Goal: Find specific page/section: Find specific page/section

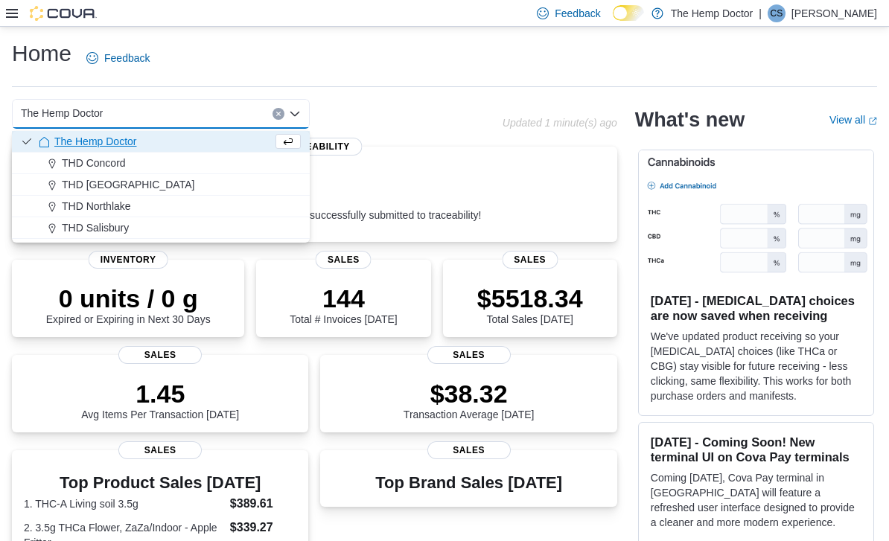
click at [127, 160] on div "THD Concord" at bounding box center [170, 163] width 262 height 15
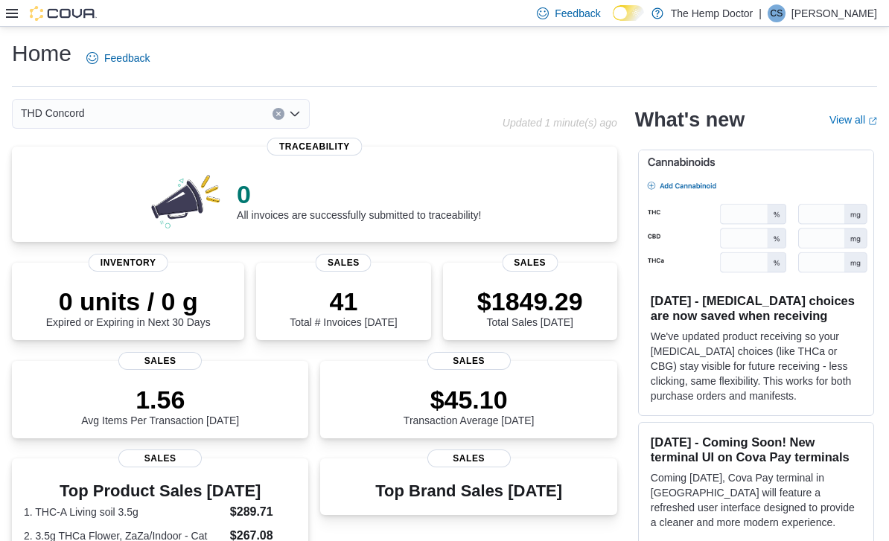
click at [300, 112] on icon "Open list of options" at bounding box center [295, 114] width 12 height 12
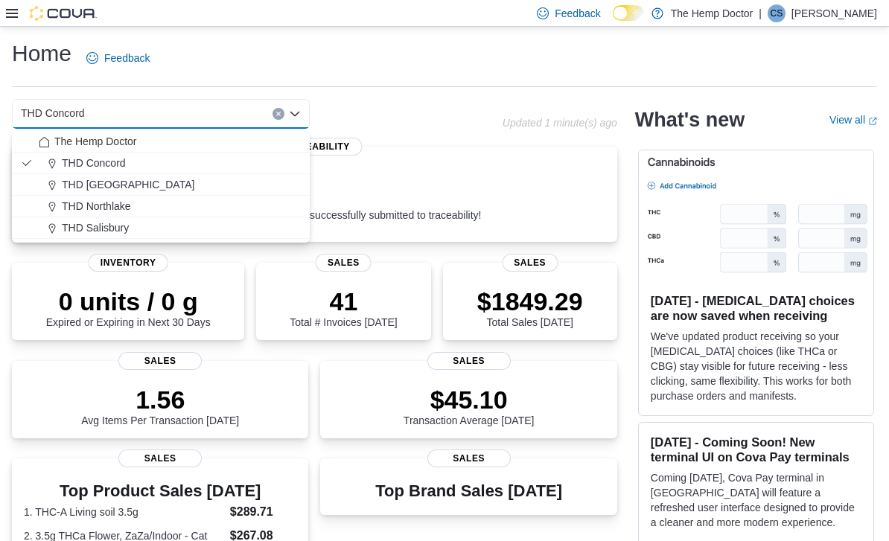
click at [124, 181] on span "THD [GEOGRAPHIC_DATA]" at bounding box center [128, 184] width 133 height 15
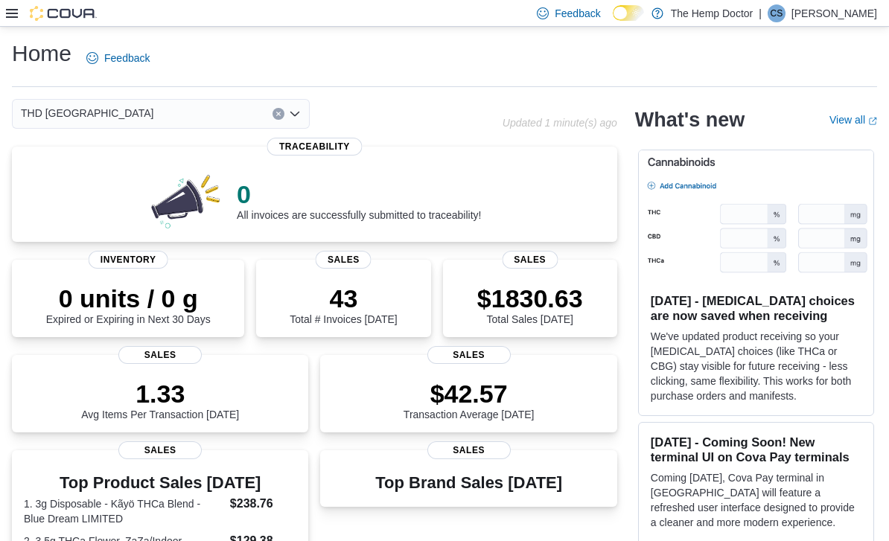
click at [295, 116] on icon "Open list of options" at bounding box center [294, 114] width 9 height 4
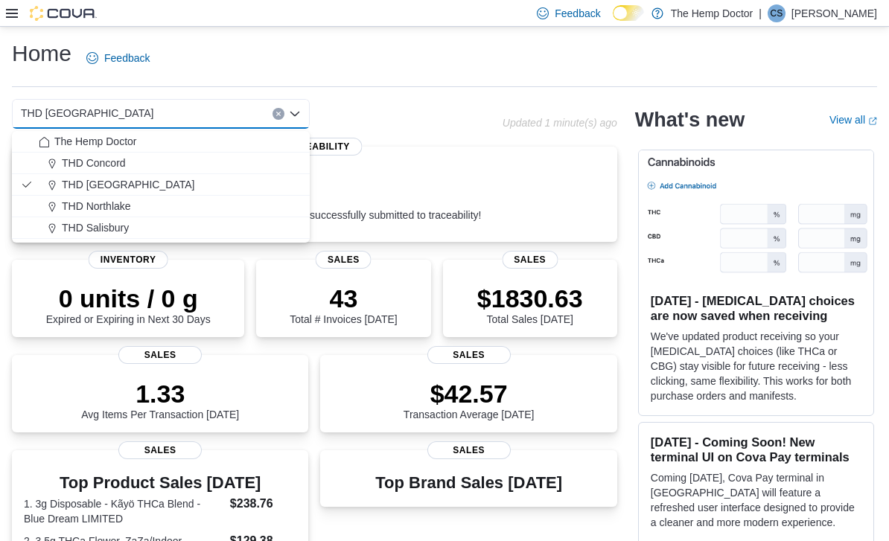
click at [132, 160] on div "THD Concord" at bounding box center [170, 163] width 262 height 15
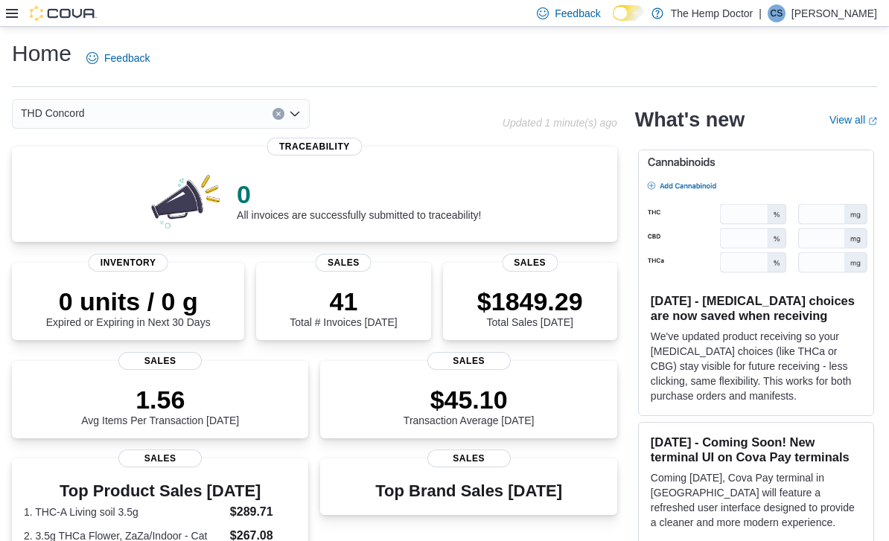
click at [298, 115] on icon "Open list of options" at bounding box center [294, 114] width 9 height 4
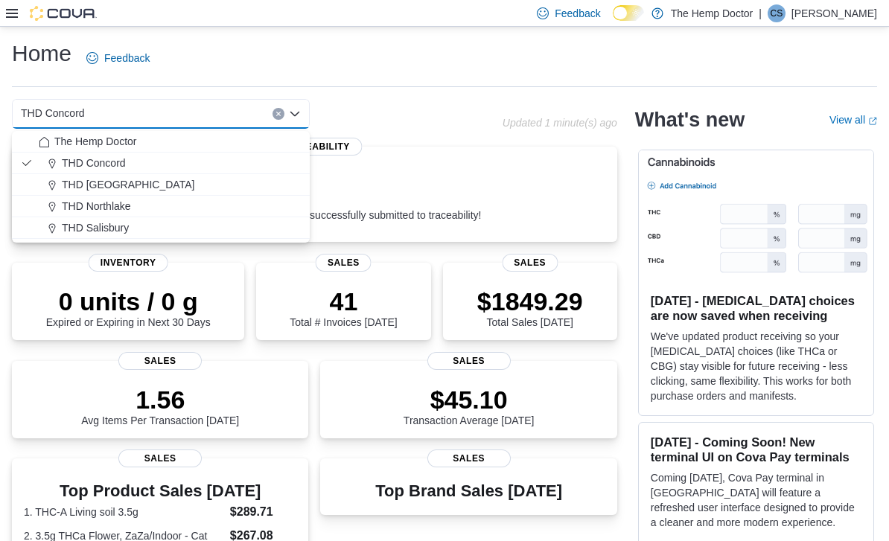
click at [143, 182] on div "THD [GEOGRAPHIC_DATA]" at bounding box center [170, 184] width 262 height 15
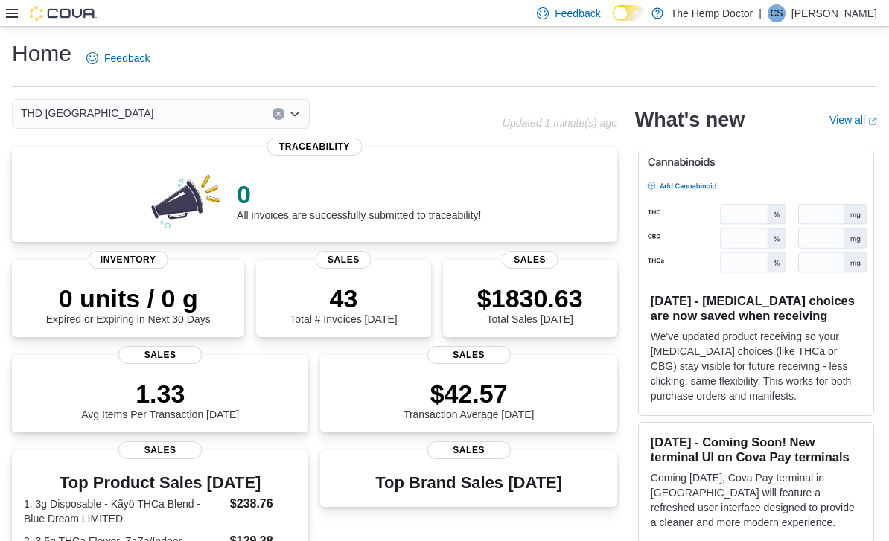
click at [302, 119] on div "THD [GEOGRAPHIC_DATA] Combo box. Selected. THD [GEOGRAPHIC_DATA]. Press Backspa…" at bounding box center [161, 114] width 298 height 30
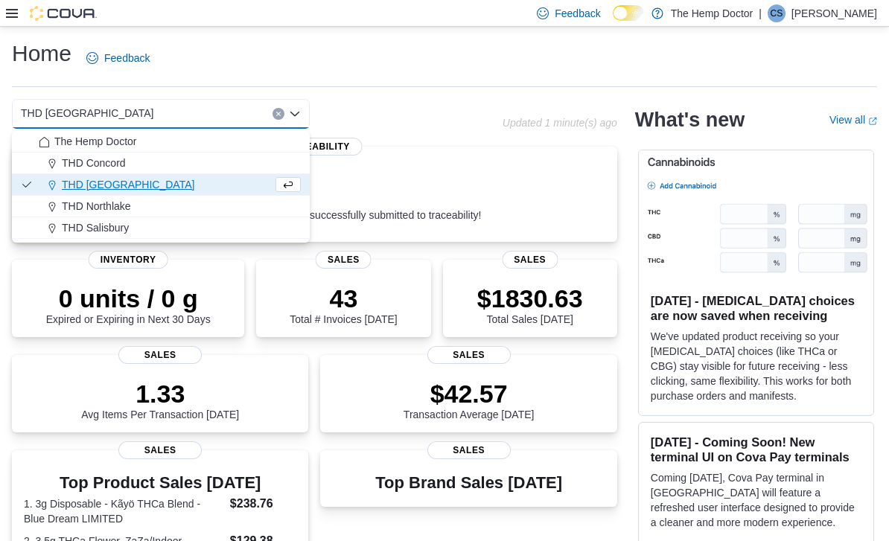
click at [124, 203] on span "THD Northlake" at bounding box center [96, 206] width 69 height 15
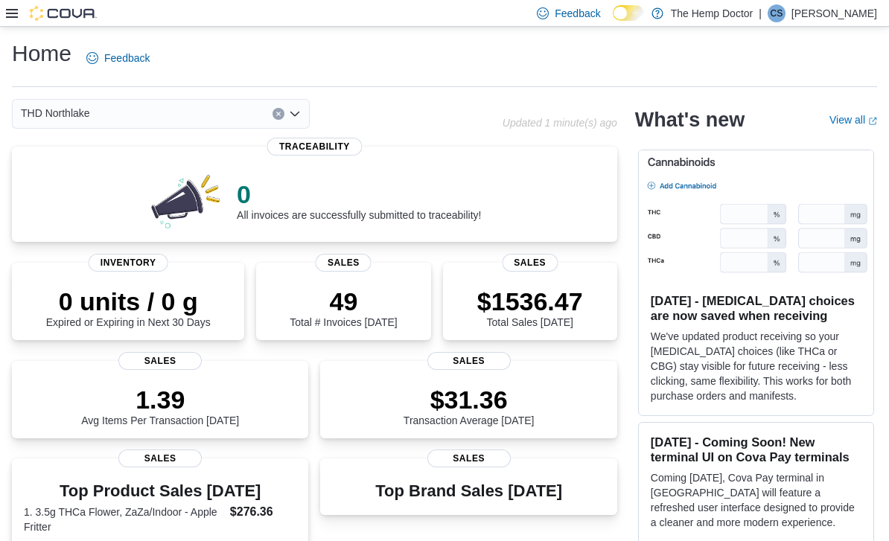
click at [295, 118] on icon "Open list of options" at bounding box center [295, 114] width 12 height 12
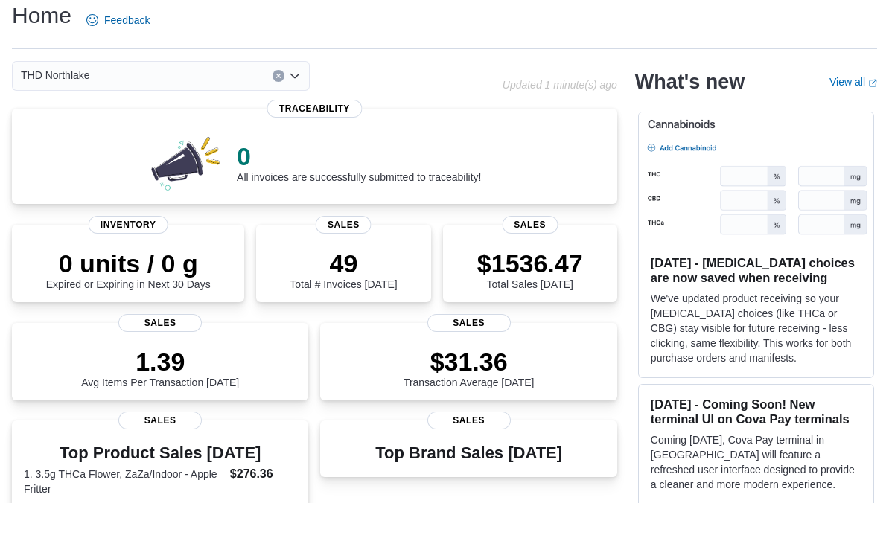
click at [298, 99] on div "THD Northlake Combo box. Selected. THD [GEOGRAPHIC_DATA]. Press Backspace to de…" at bounding box center [161, 114] width 298 height 30
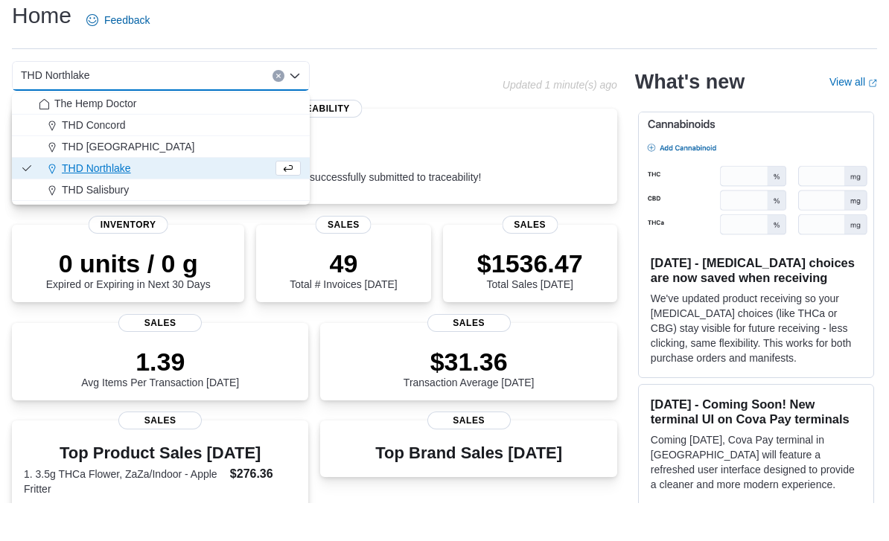
click at [114, 220] on span "THD Salisbury" at bounding box center [95, 227] width 67 height 15
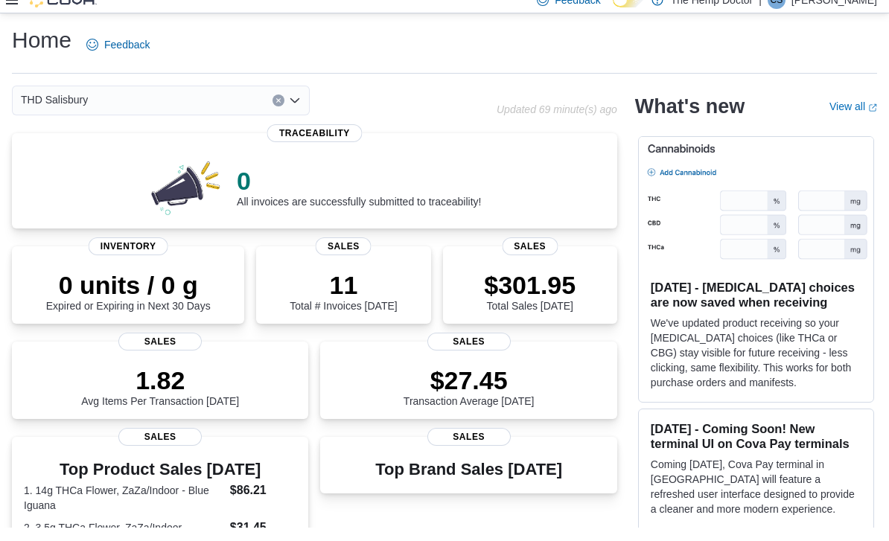
scroll to position [13, 0]
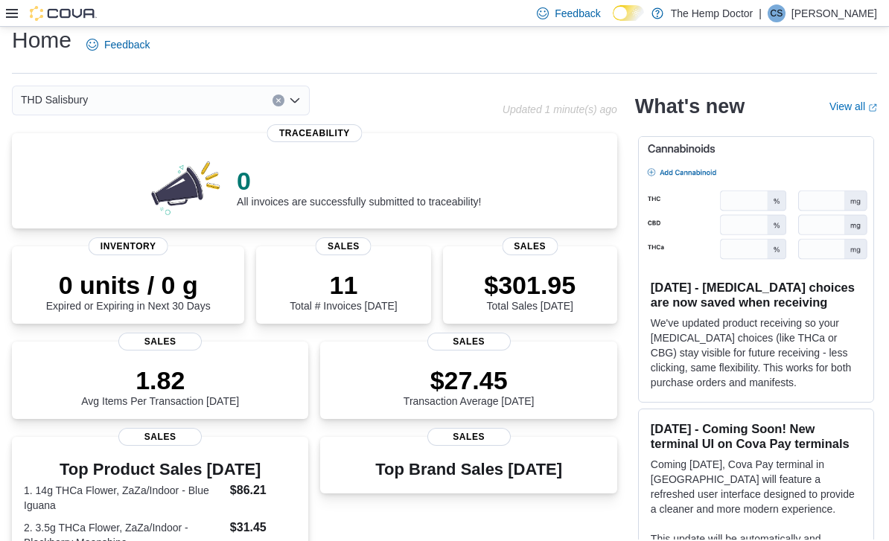
click at [299, 101] on icon "Open list of options" at bounding box center [294, 100] width 9 height 4
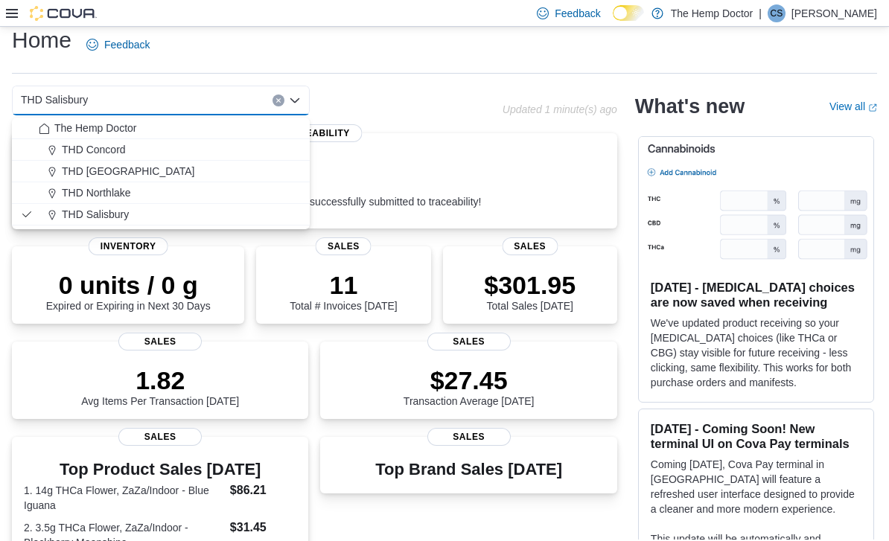
click at [130, 183] on button "THD Northlake" at bounding box center [161, 193] width 298 height 22
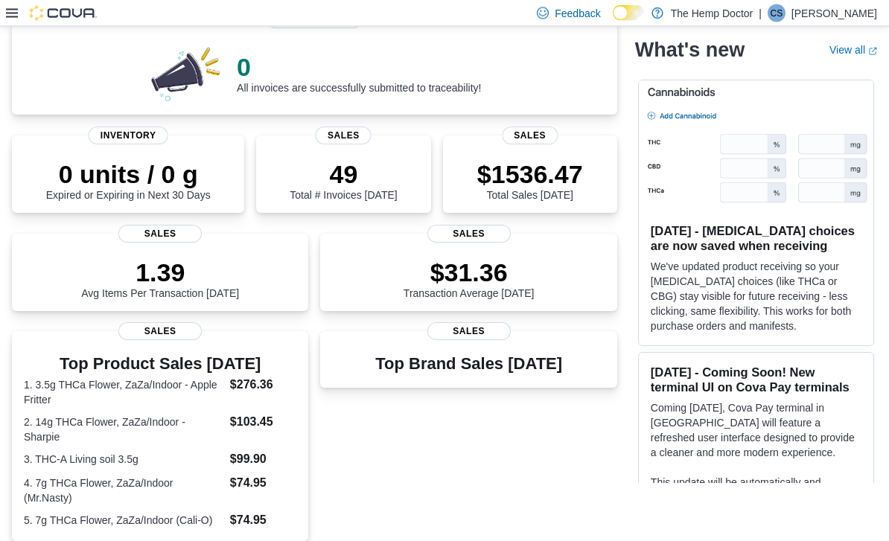
scroll to position [0, 0]
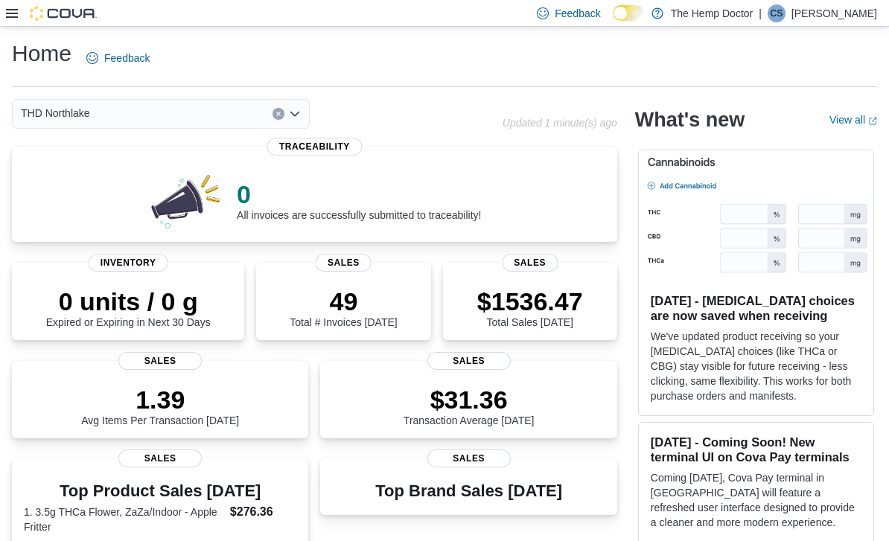
click at [296, 122] on div "THD Northlake Combo box. Selected. THD [GEOGRAPHIC_DATA]. Press Backspace to de…" at bounding box center [161, 114] width 298 height 30
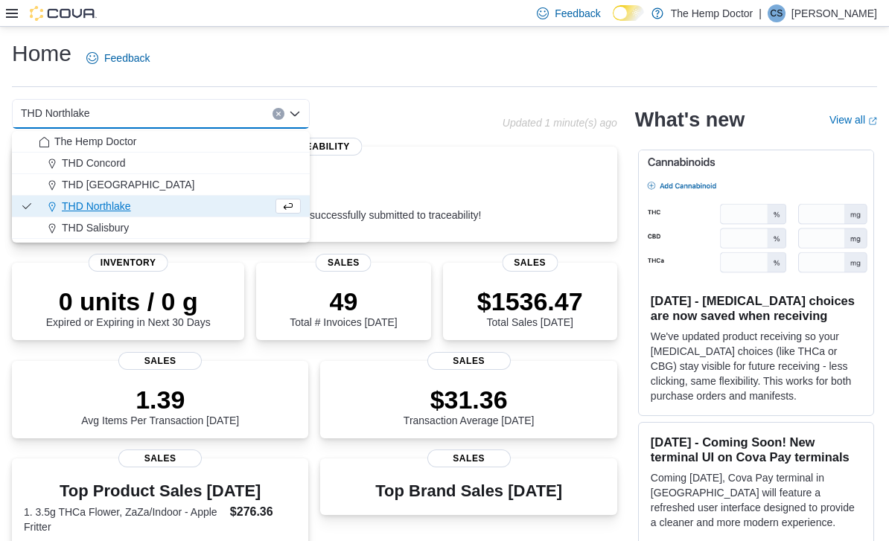
click at [139, 182] on span "THD [GEOGRAPHIC_DATA]" at bounding box center [128, 184] width 133 height 15
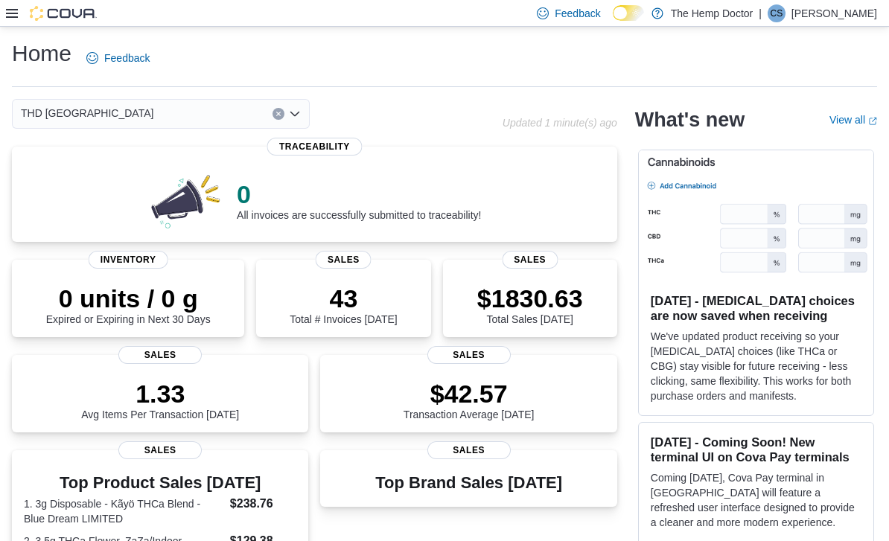
click at [304, 113] on div "THD [GEOGRAPHIC_DATA] Combo box. Selected. THD [GEOGRAPHIC_DATA]. Press Backspa…" at bounding box center [161, 114] width 298 height 30
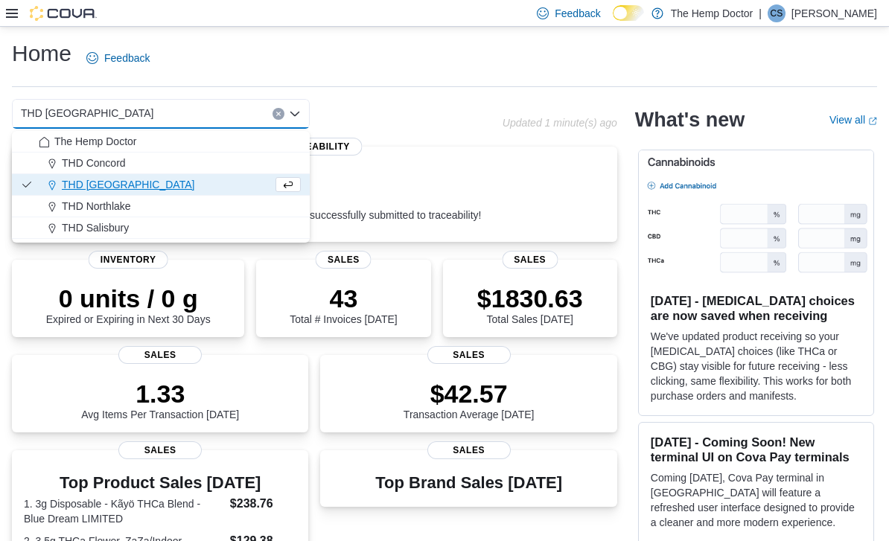
click at [128, 163] on div "THD Concord" at bounding box center [170, 163] width 262 height 15
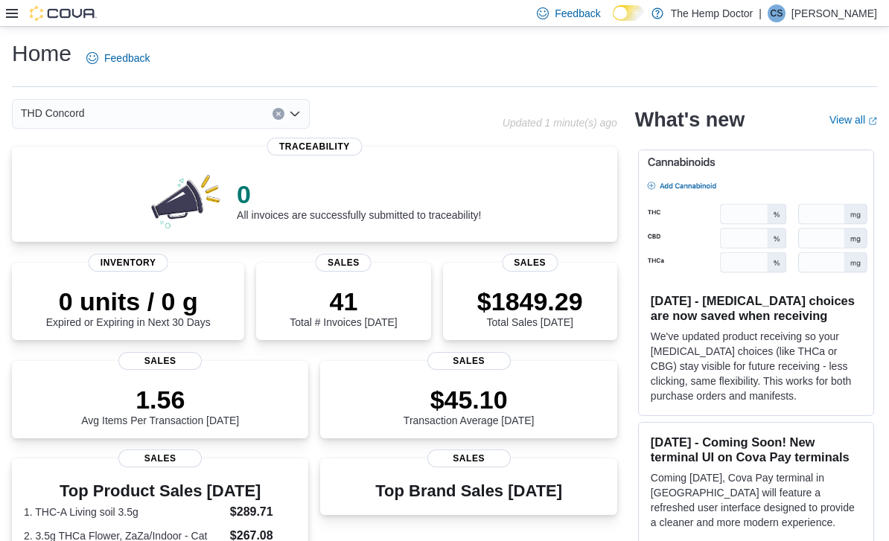
click at [296, 115] on icon "Open list of options" at bounding box center [295, 114] width 12 height 12
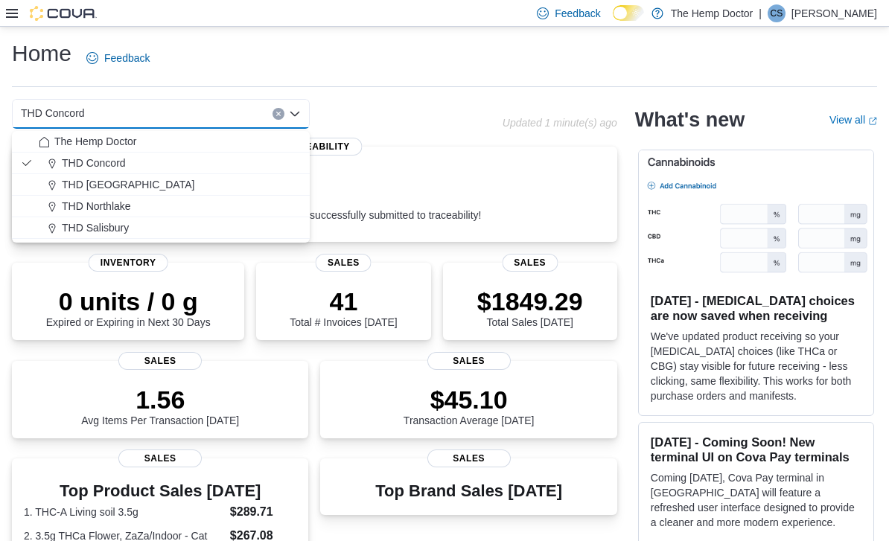
click at [149, 136] on div "The Hemp Doctor" at bounding box center [170, 141] width 262 height 15
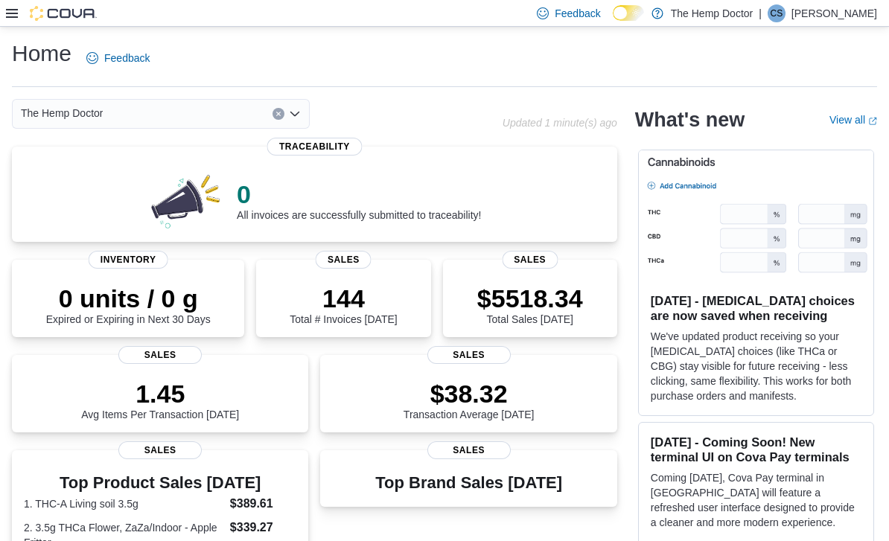
click at [297, 122] on div "The Hemp Doctor Combo box. Selected. The Hemp Doctor. Press Backspace to delete…" at bounding box center [161, 114] width 298 height 30
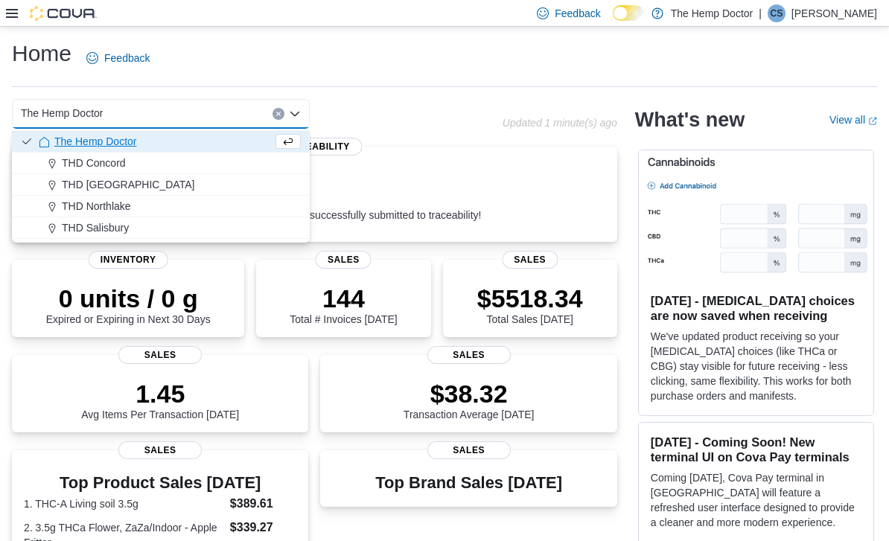
click at [136, 188] on span "THD [GEOGRAPHIC_DATA]" at bounding box center [128, 184] width 133 height 15
